Goal: Use online tool/utility: Utilize a website feature to perform a specific function

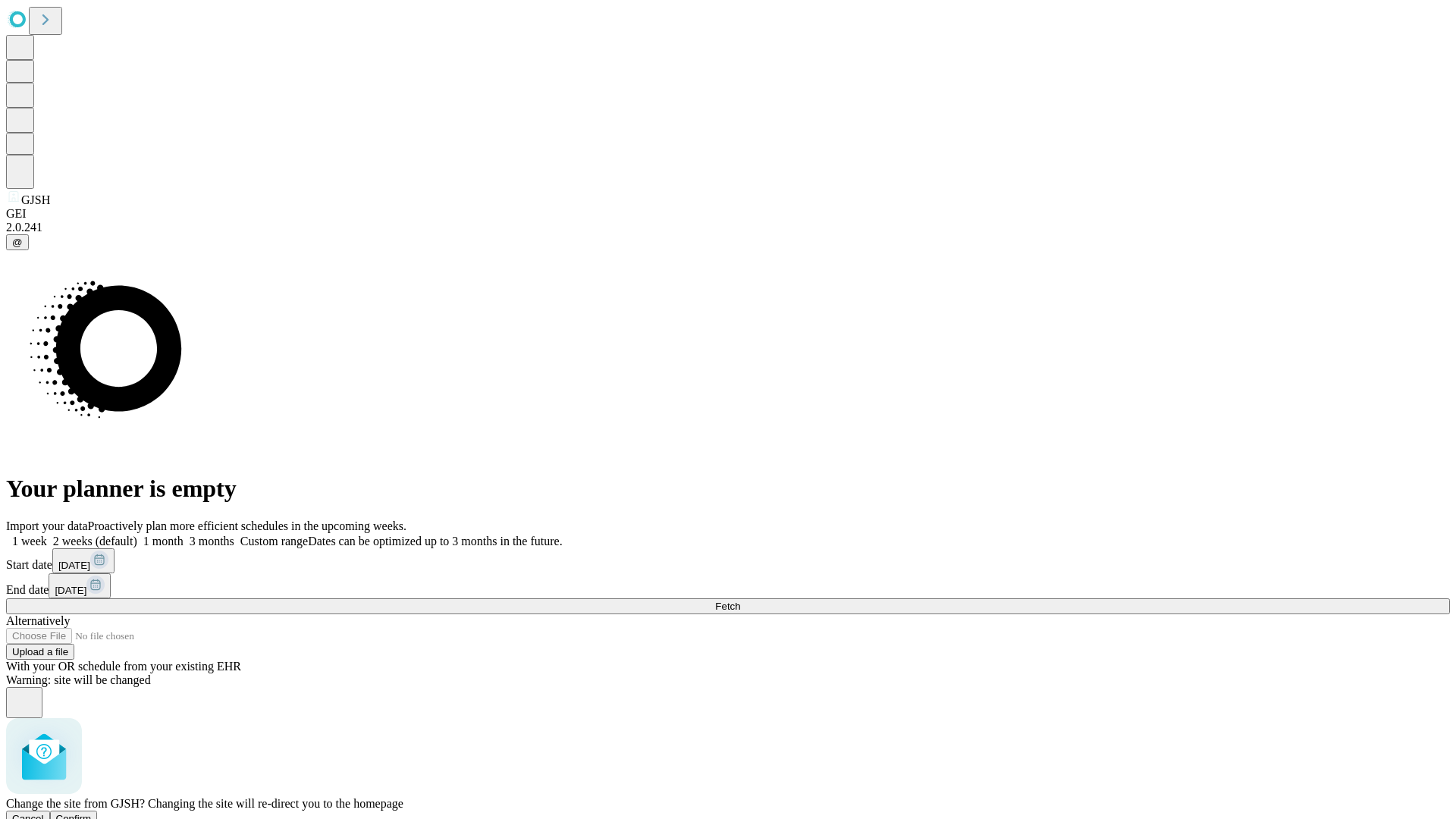
click at [91, 813] on span "Confirm" at bounding box center [73, 819] width 36 height 12
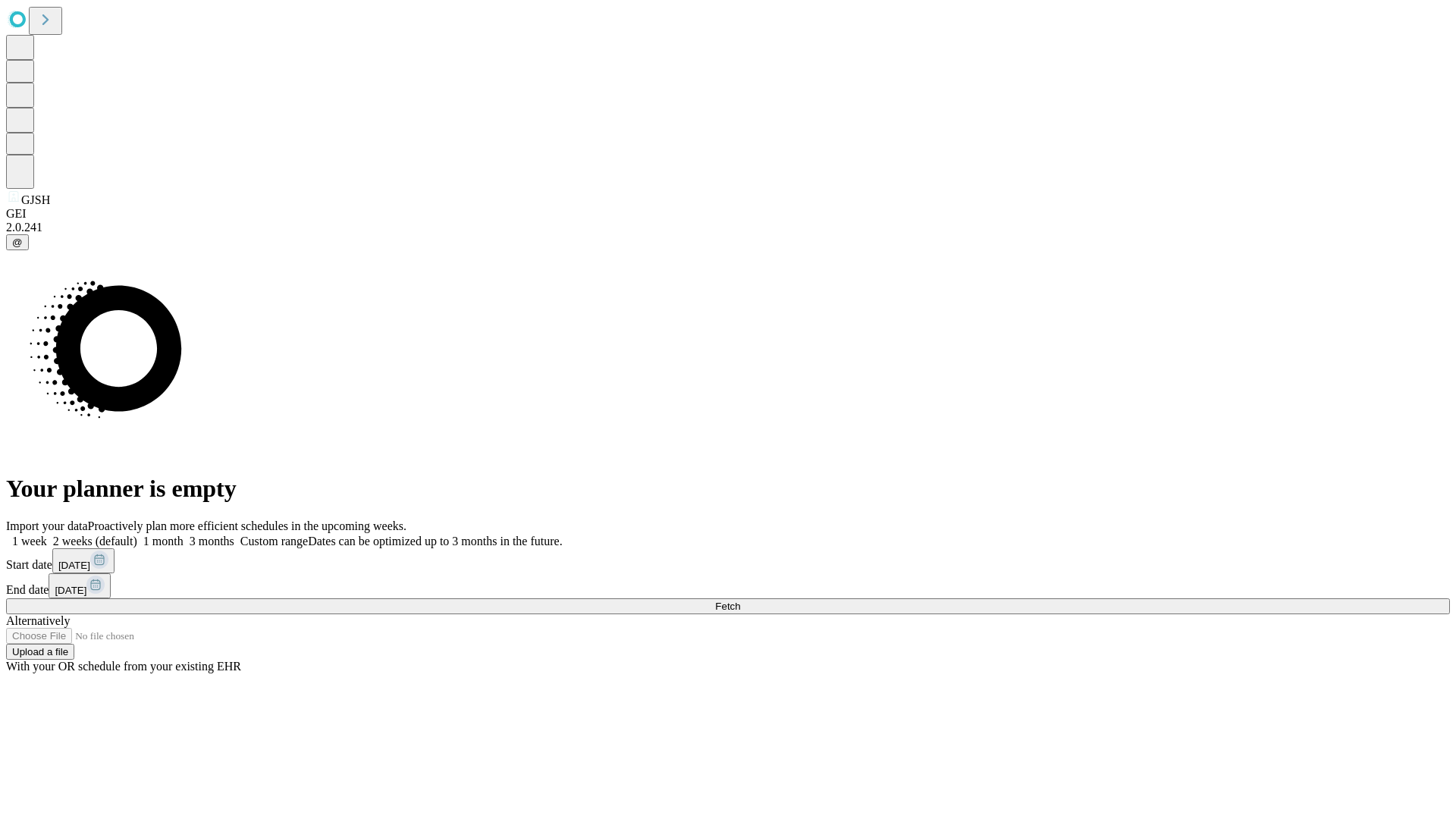
click at [137, 534] on label "2 weeks (default)" at bounding box center [92, 540] width 90 height 12
click at [740, 601] on span "Fetch" at bounding box center [728, 607] width 25 height 12
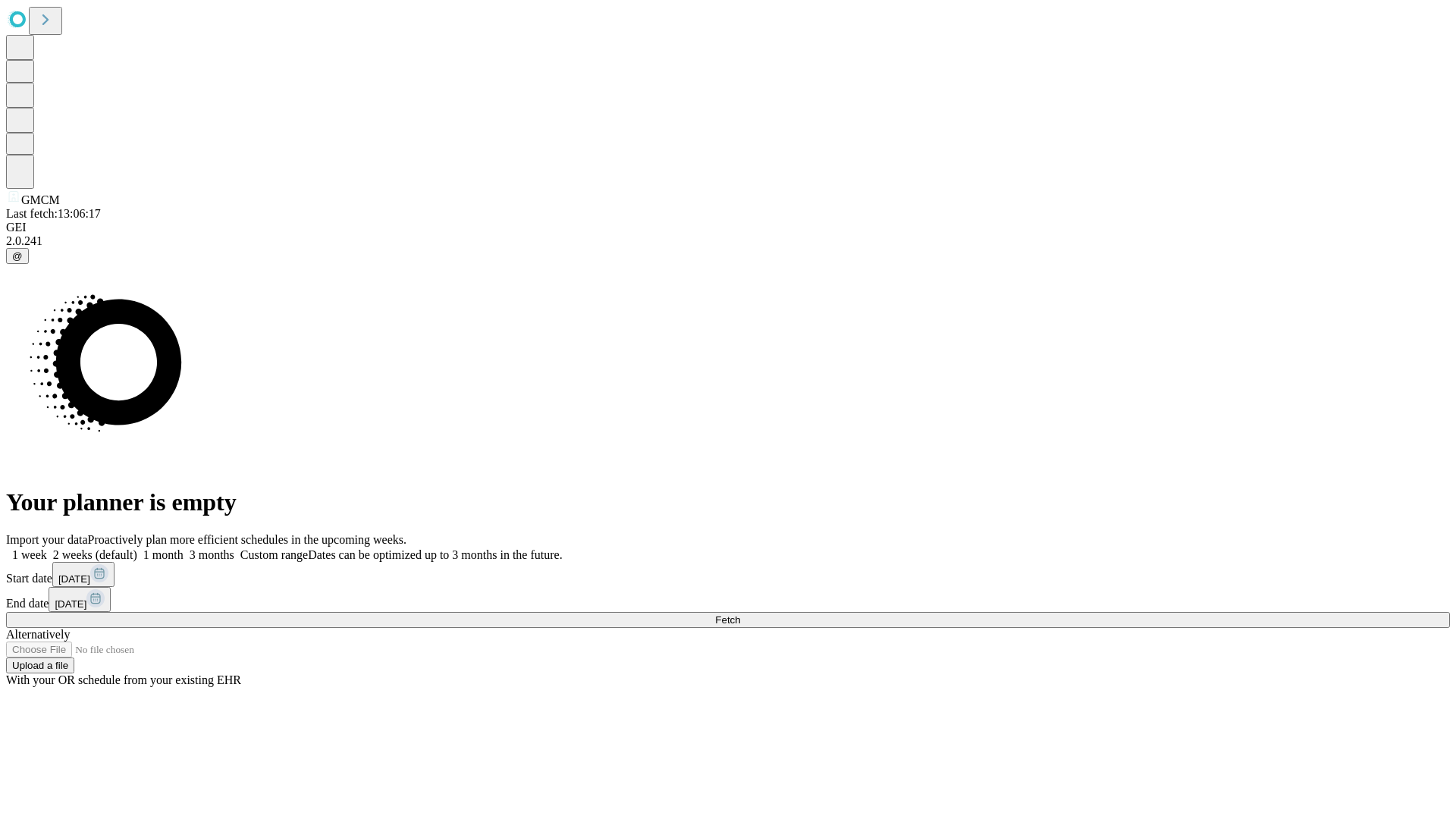
click at [137, 548] on label "2 weeks (default)" at bounding box center [92, 554] width 90 height 12
click at [740, 614] on span "Fetch" at bounding box center [728, 620] width 25 height 12
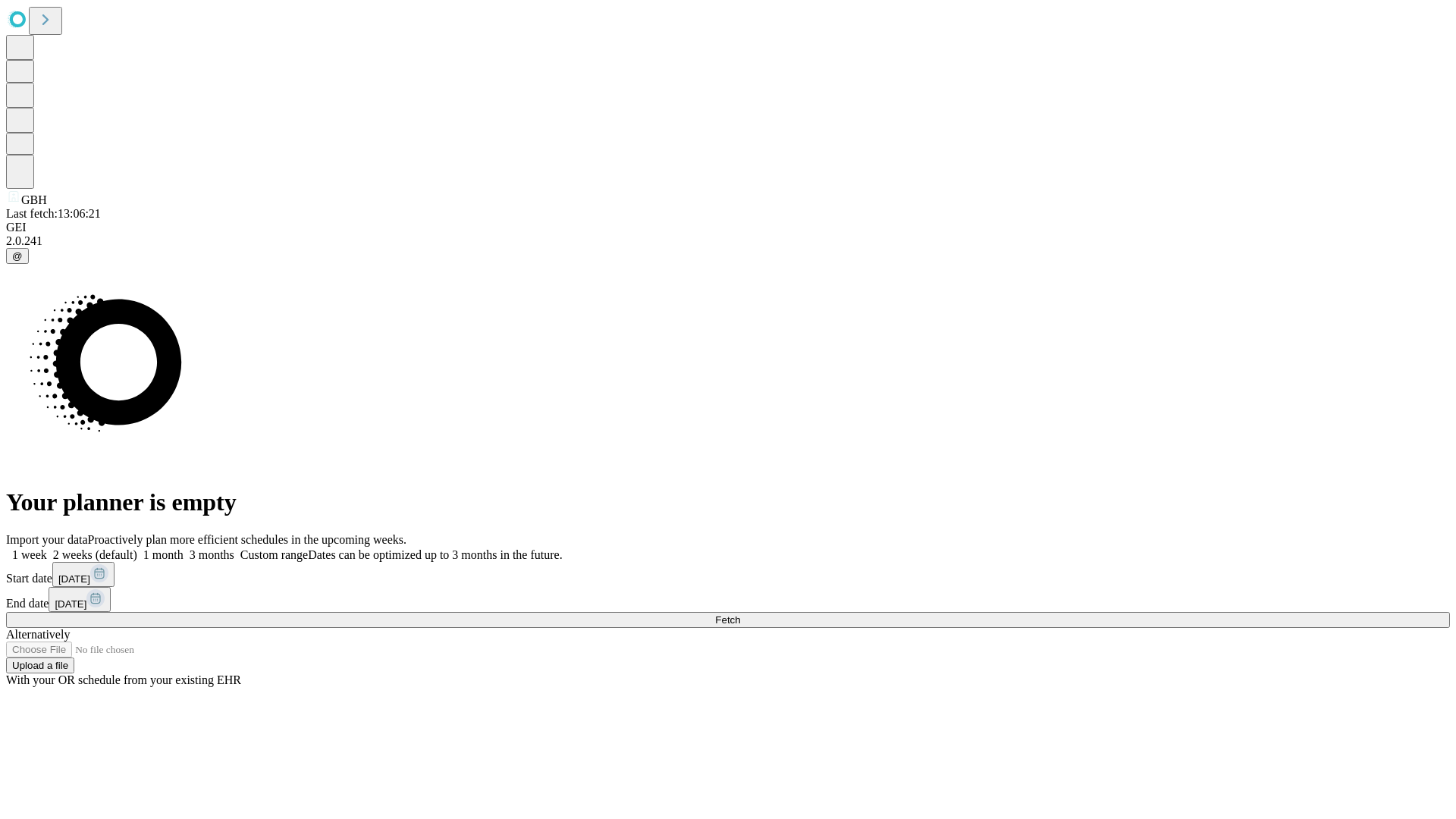
click at [137, 548] on label "2 weeks (default)" at bounding box center [92, 554] width 90 height 12
click at [740, 614] on span "Fetch" at bounding box center [728, 620] width 25 height 12
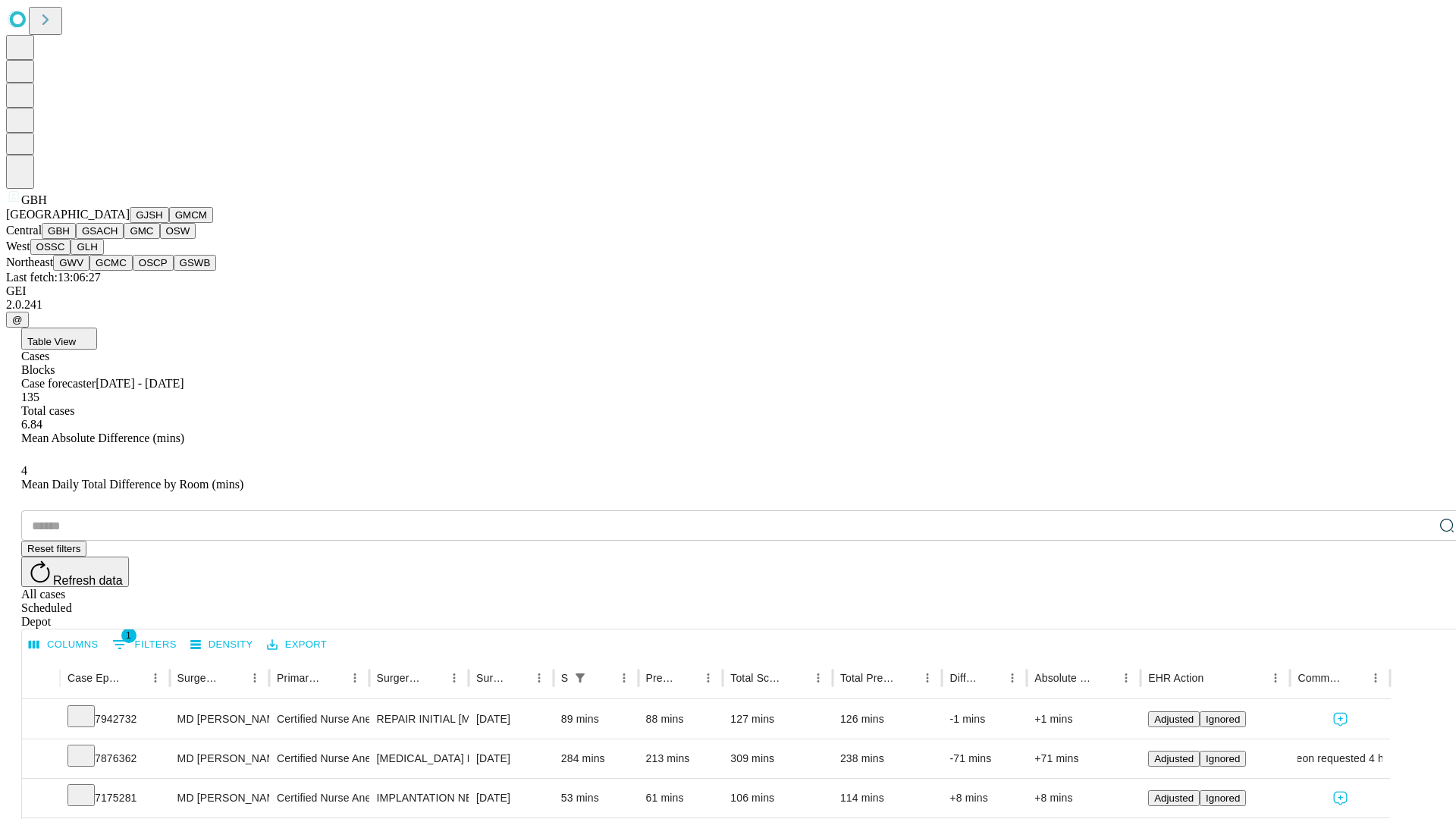
click at [117, 238] on button "GSACH" at bounding box center [100, 231] width 48 height 16
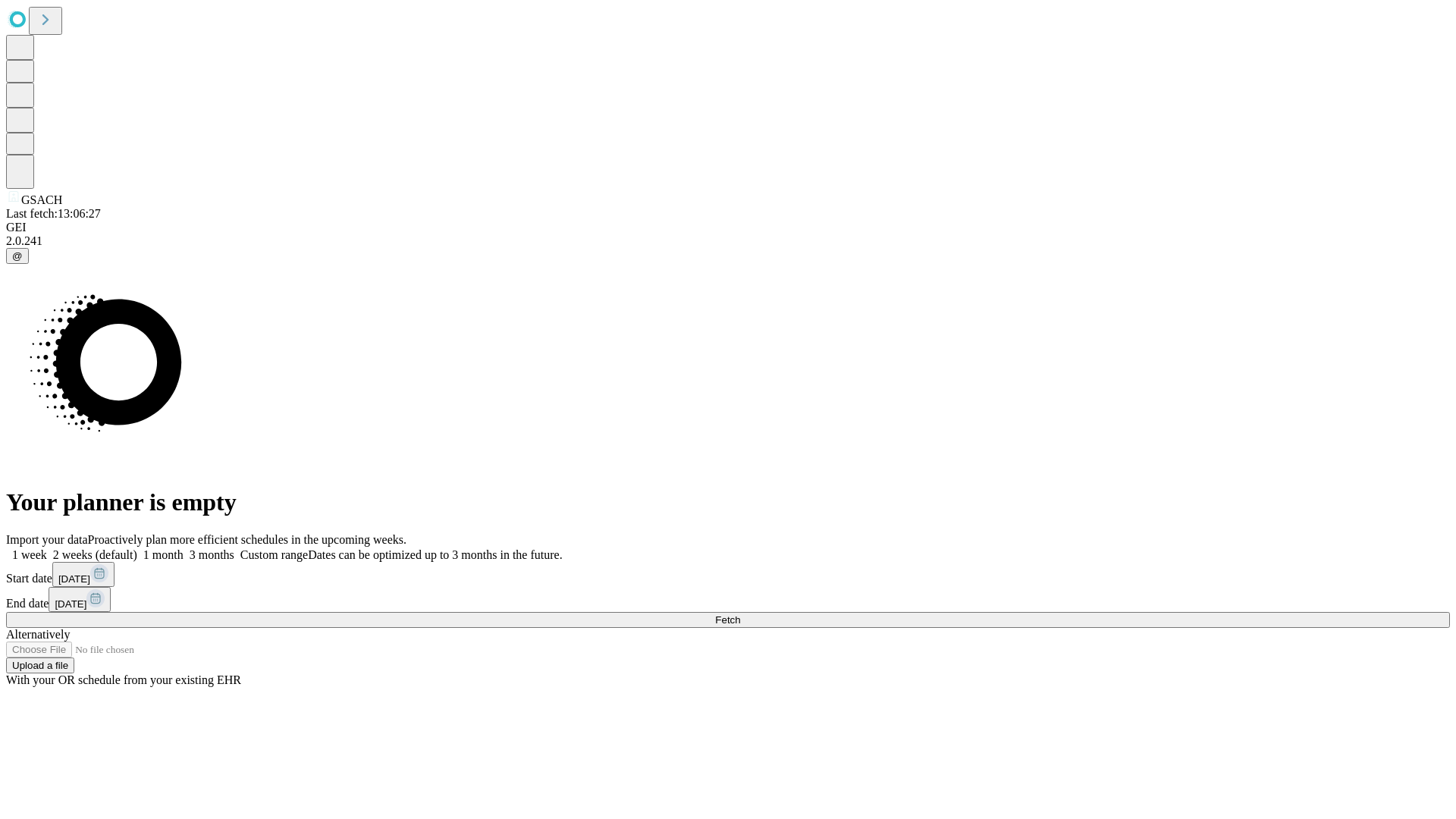
click at [137, 548] on label "2 weeks (default)" at bounding box center [92, 554] width 90 height 12
click at [740, 614] on span "Fetch" at bounding box center [728, 620] width 25 height 12
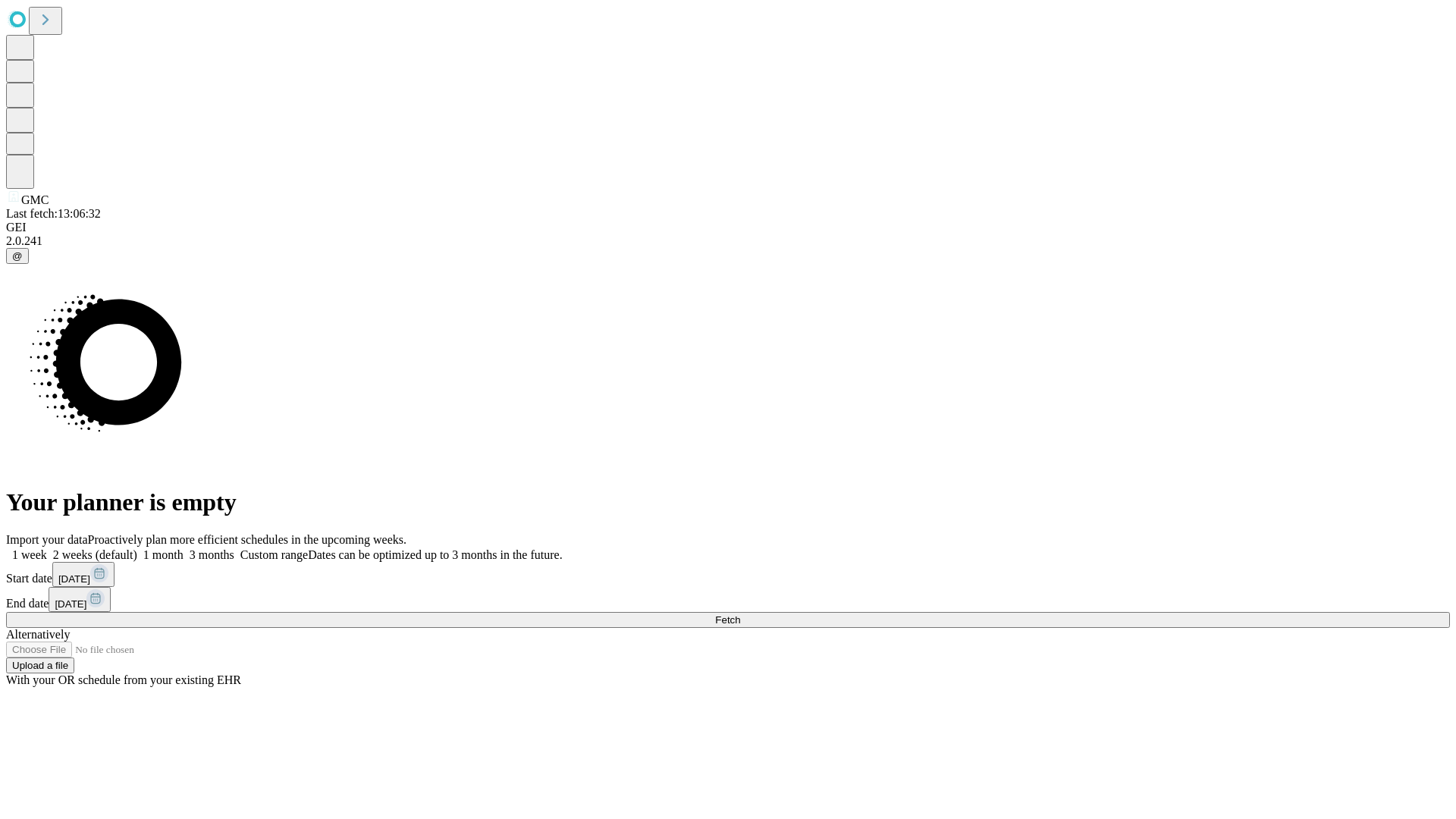
click at [137, 548] on label "2 weeks (default)" at bounding box center [92, 554] width 90 height 12
click at [740, 614] on span "Fetch" at bounding box center [728, 620] width 25 height 12
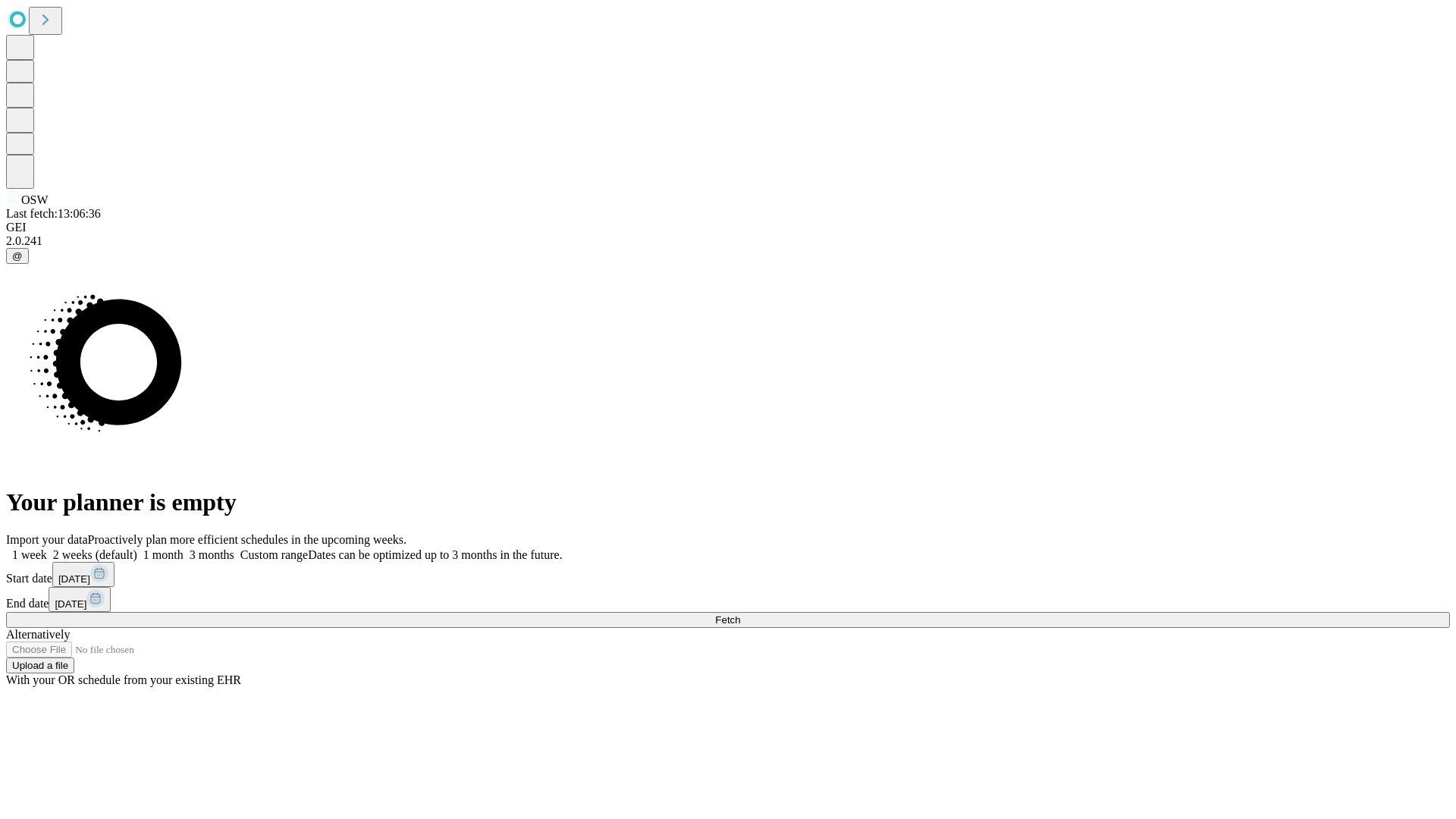
click at [740, 614] on span "Fetch" at bounding box center [728, 620] width 25 height 12
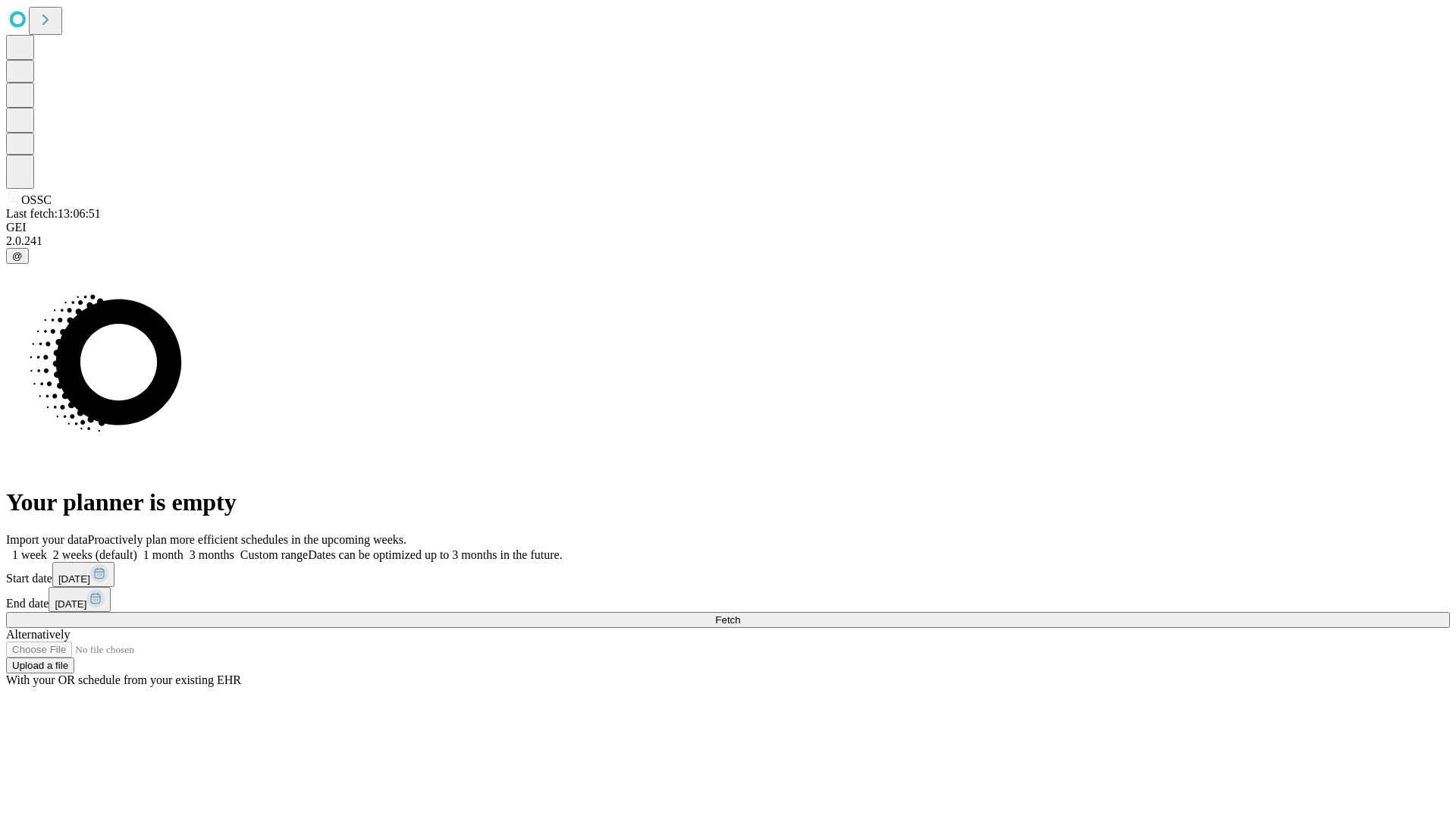
click at [740, 614] on span "Fetch" at bounding box center [728, 620] width 25 height 12
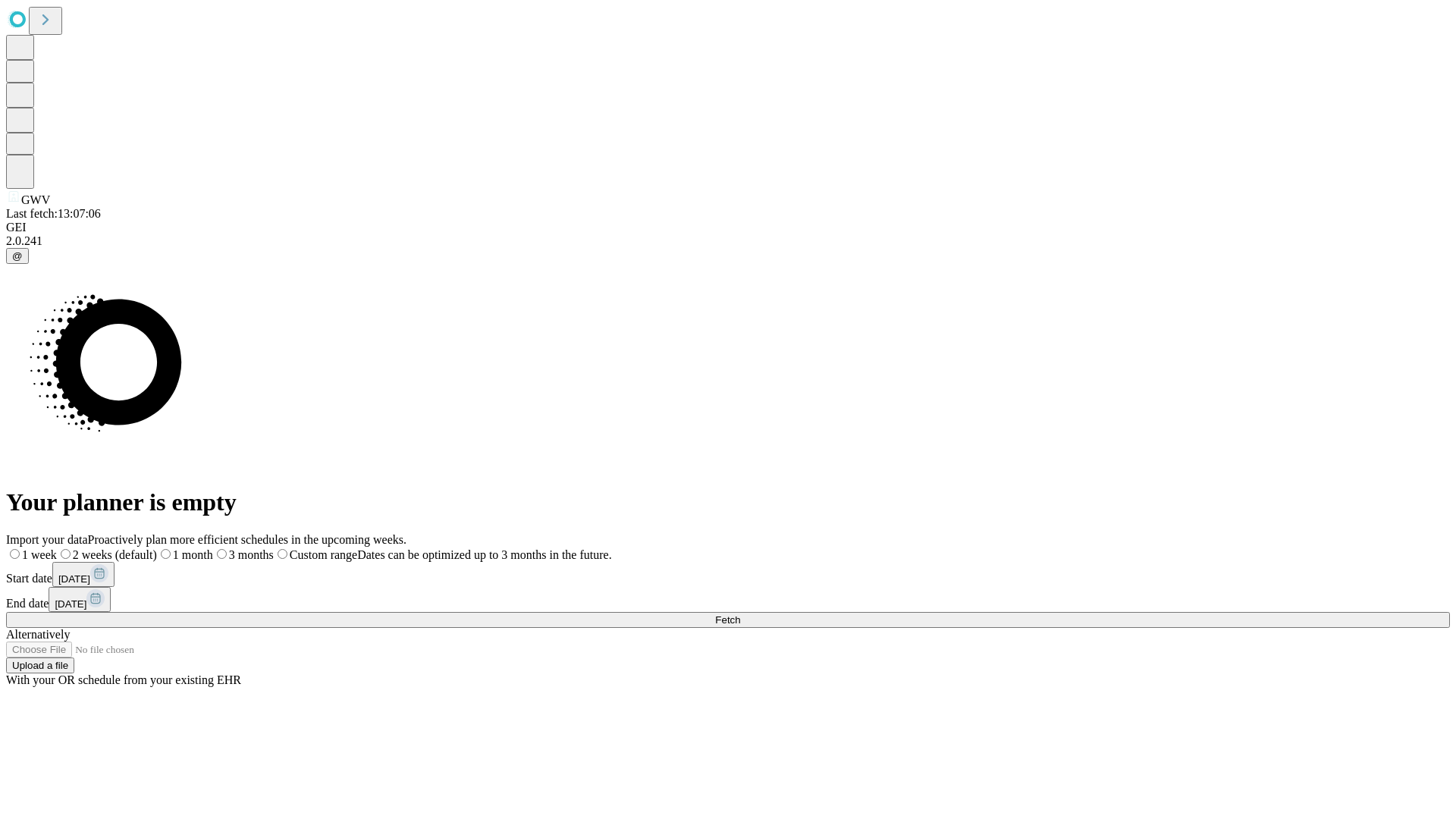
click at [157, 548] on label "2 weeks (default)" at bounding box center [107, 554] width 100 height 12
click at [740, 614] on span "Fetch" at bounding box center [728, 620] width 25 height 12
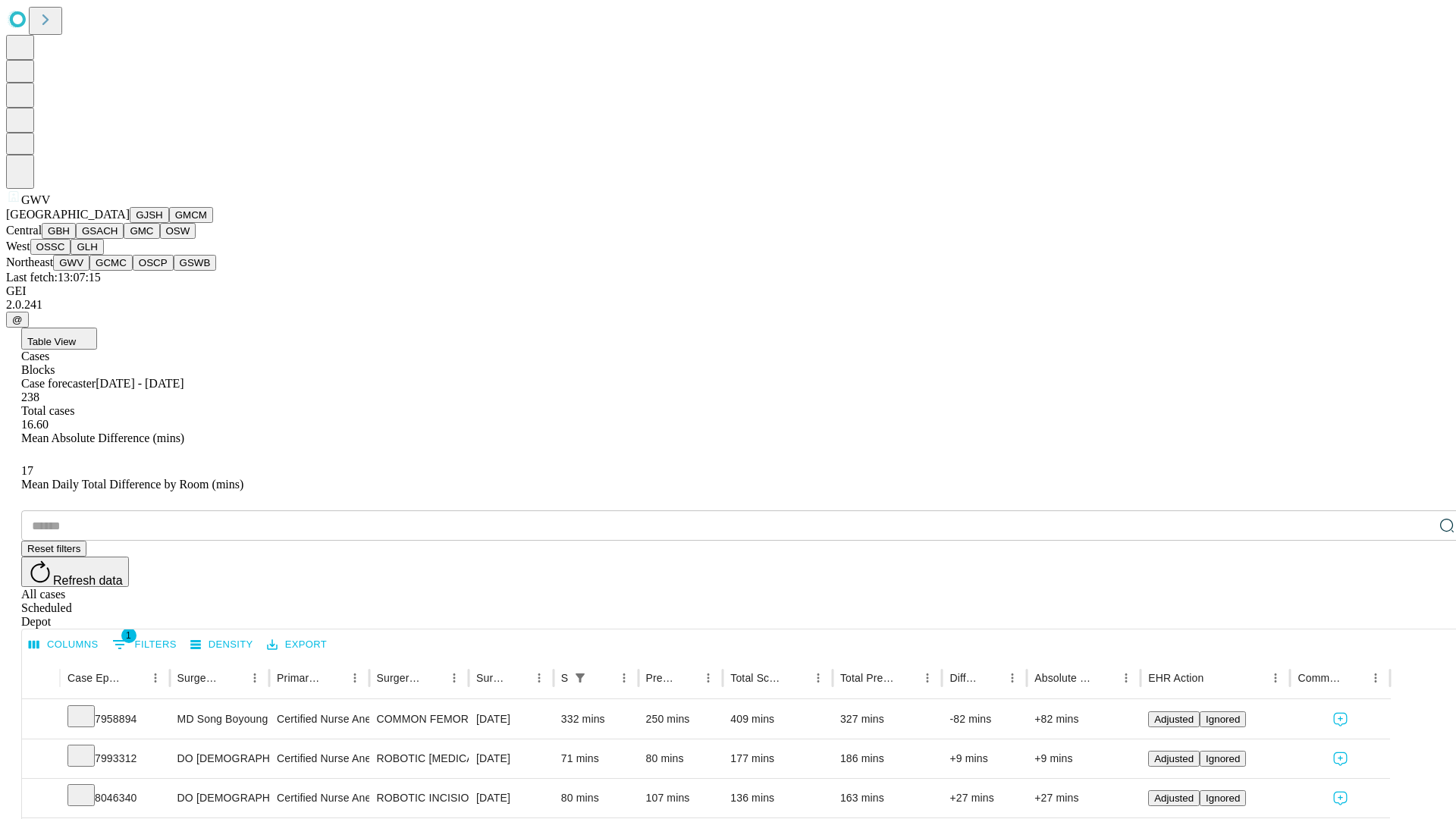
click at [117, 271] on button "GCMC" at bounding box center [111, 262] width 43 height 16
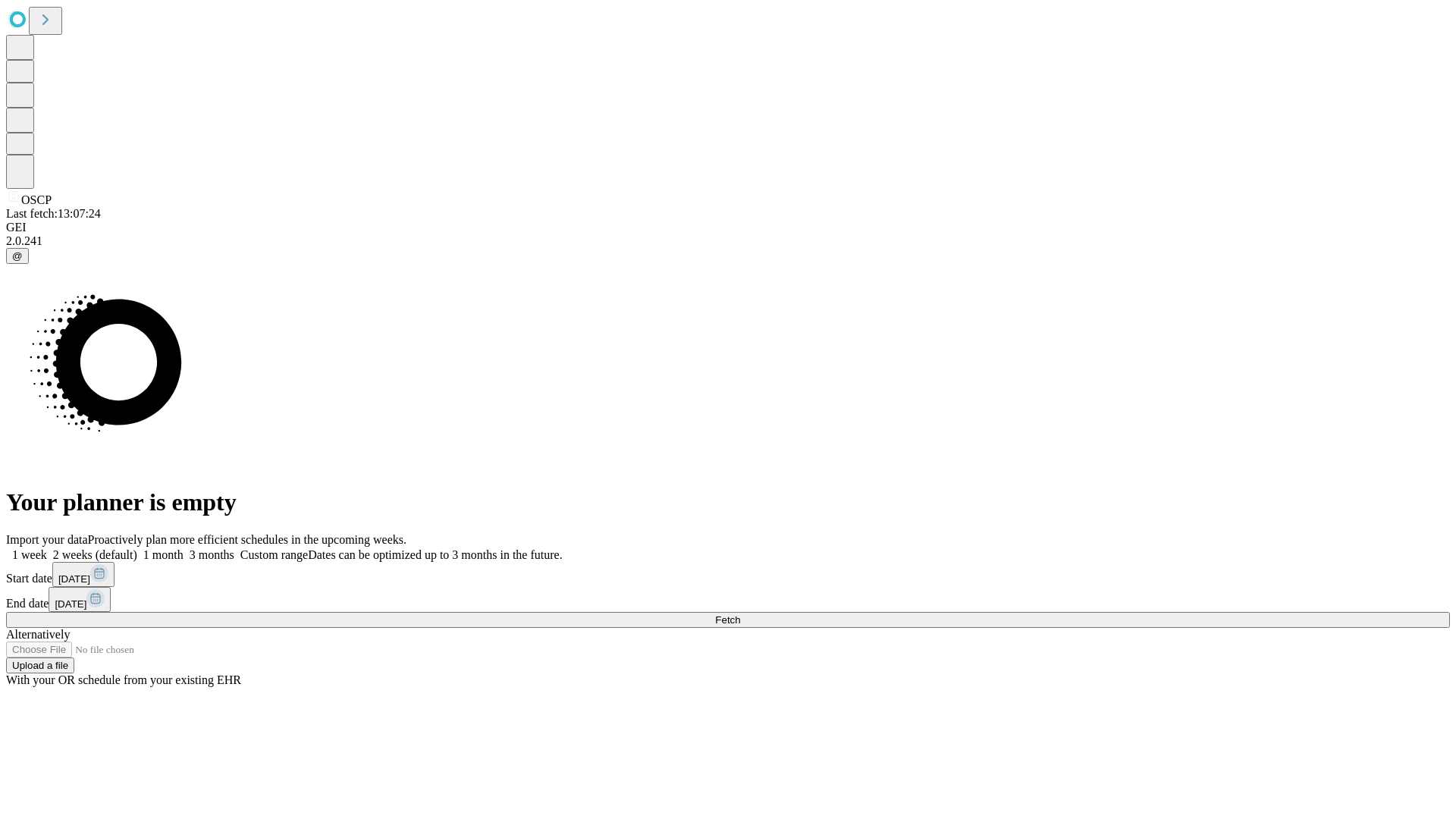
click at [137, 548] on label "2 weeks (default)" at bounding box center [92, 554] width 90 height 12
click at [740, 614] on span "Fetch" at bounding box center [728, 620] width 25 height 12
